Goal: Task Accomplishment & Management: Use online tool/utility

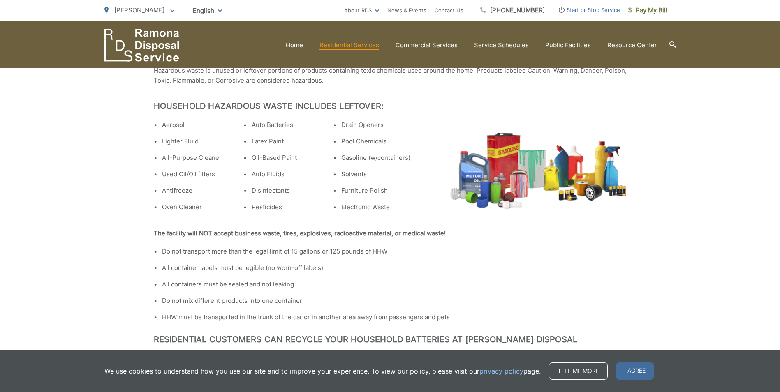
scroll to position [369, 0]
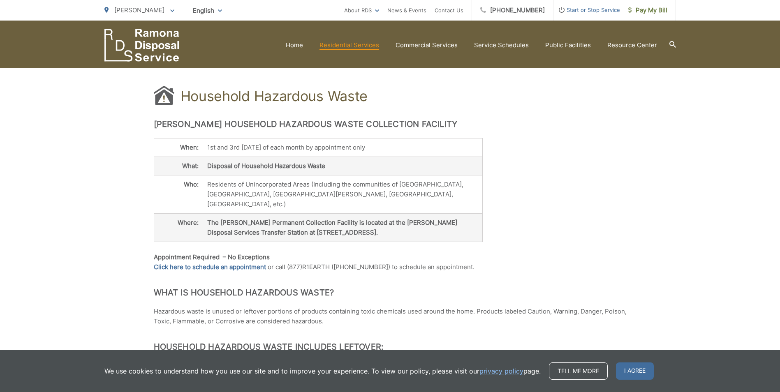
scroll to position [127, 0]
click at [218, 263] on link "Click here to schedule an appointment" at bounding box center [210, 268] width 112 height 10
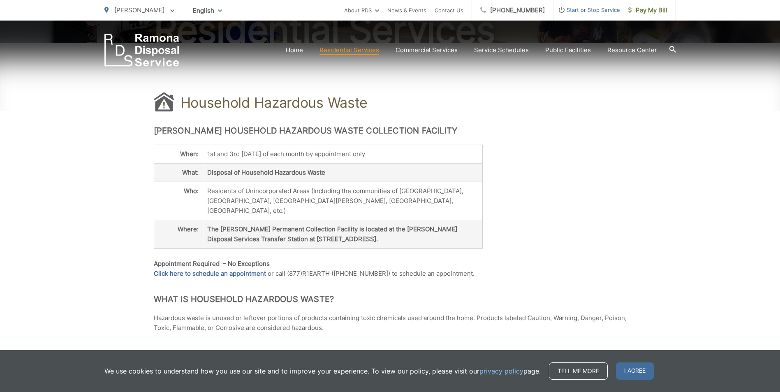
scroll to position [122, 0]
